Goal: Navigation & Orientation: Go to known website

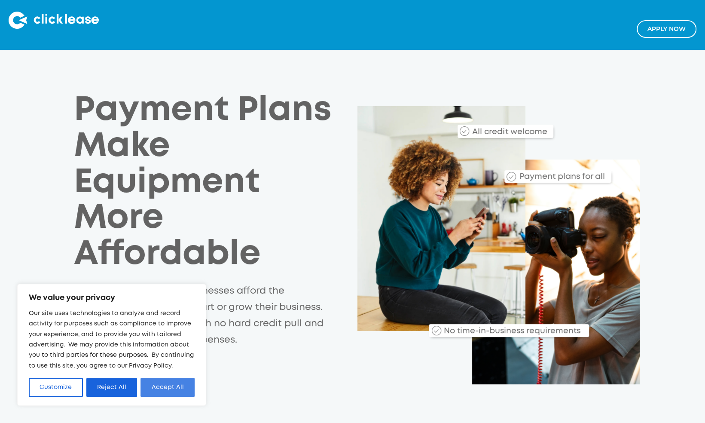
click at [159, 389] on button "Accept All" at bounding box center [168, 387] width 54 height 19
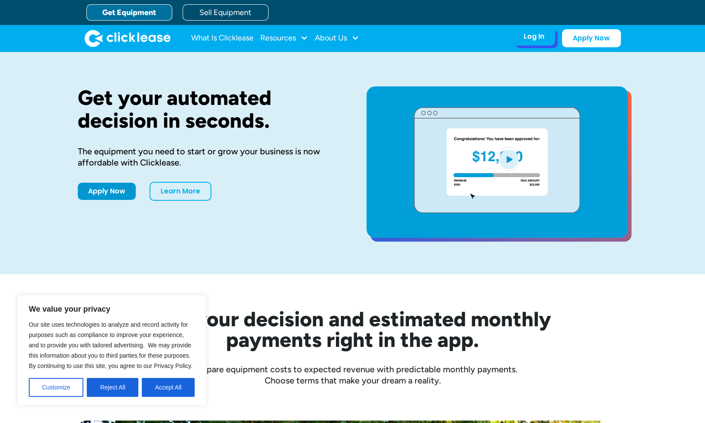
click at [534, 40] on div "Log In Account login I use Clicklease to get my equipment Partner Portal I offe…" at bounding box center [534, 37] width 42 height 18
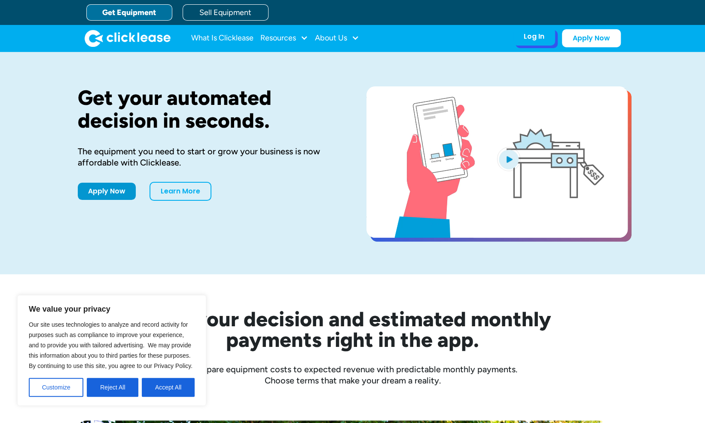
click at [528, 38] on div "Log In" at bounding box center [534, 36] width 21 height 9
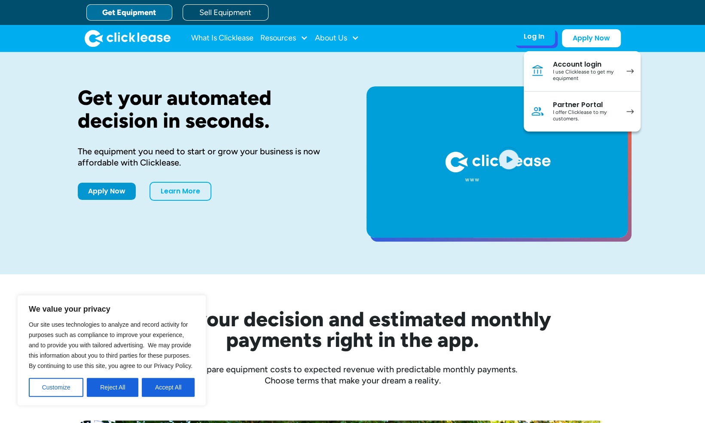
click at [556, 112] on div "I offer Clicklease to my customers." at bounding box center [585, 115] width 65 height 13
